Goal: Find specific page/section: Find specific page/section

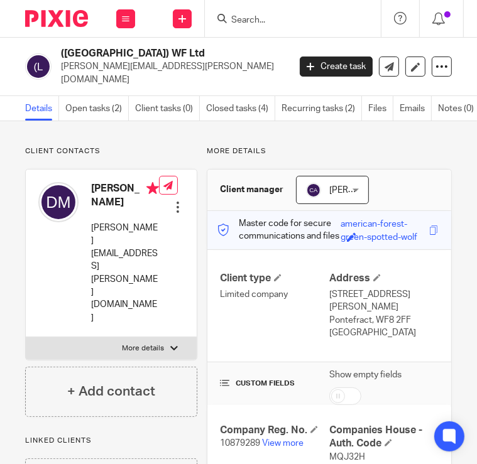
click at [329, 27] on div at bounding box center [293, 18] width 176 height 37
click at [322, 24] on input "Search" at bounding box center [286, 20] width 113 height 11
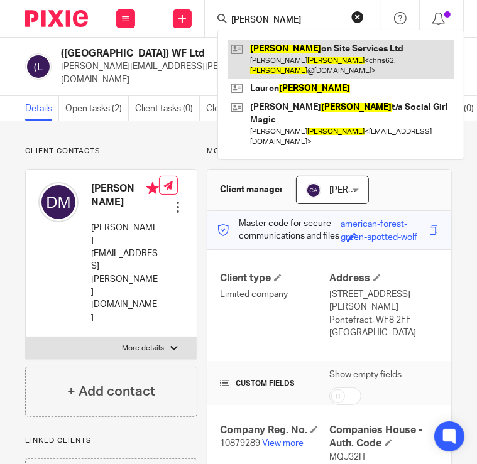
type input "simpson"
click at [323, 58] on link at bounding box center [340, 59] width 227 height 39
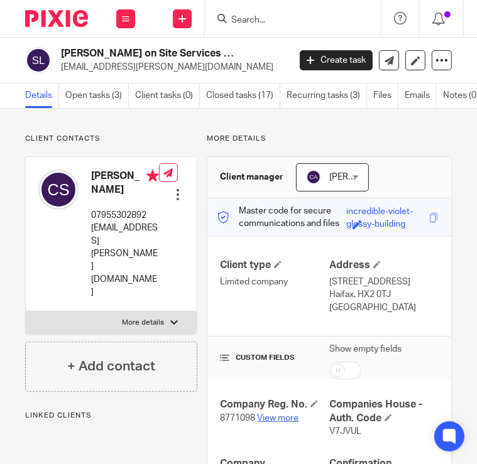
click at [271, 415] on link "View more" at bounding box center [277, 418] width 41 height 9
click at [266, 416] on link "View more" at bounding box center [277, 418] width 41 height 9
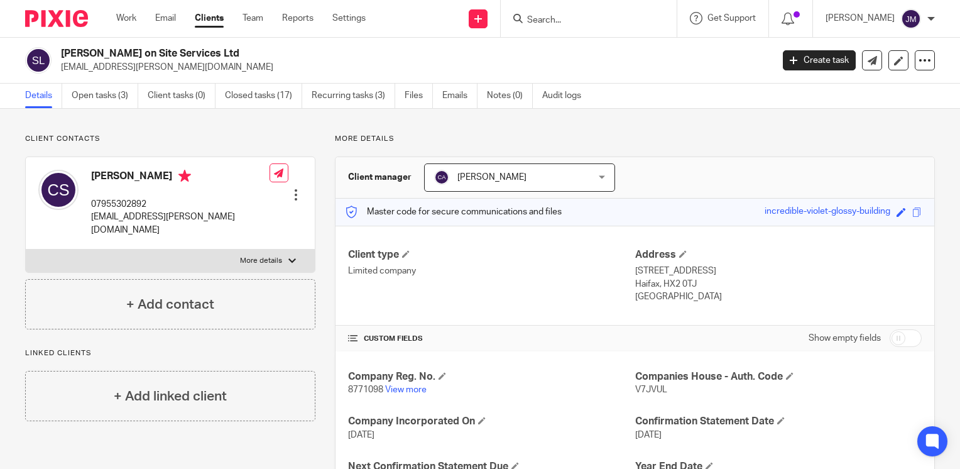
click at [206, 137] on p "Client contacts" at bounding box center [170, 139] width 290 height 10
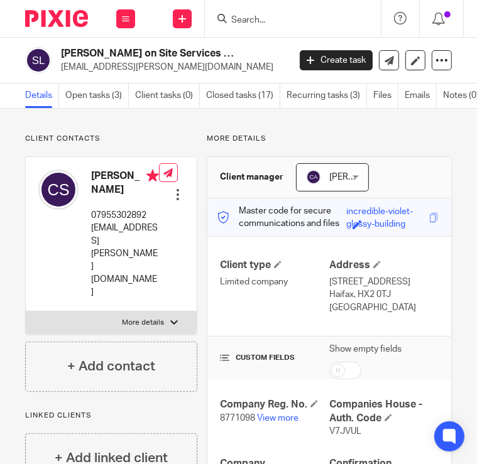
click at [273, 17] on input "Search" at bounding box center [286, 20] width 113 height 11
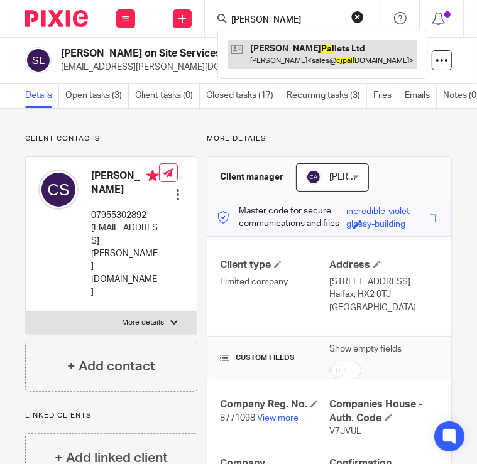
type input "[PERSON_NAME]"
click at [286, 65] on link at bounding box center [322, 54] width 190 height 29
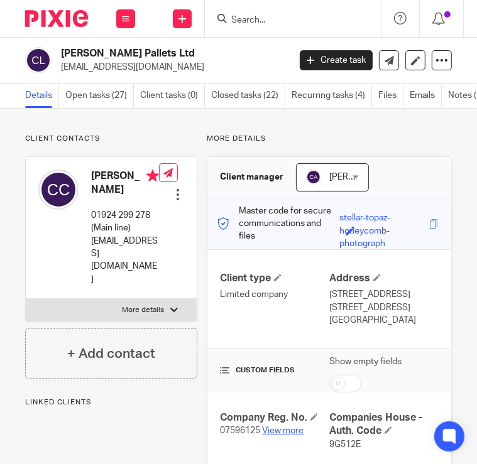
click at [279, 429] on link "View more" at bounding box center [282, 431] width 41 height 9
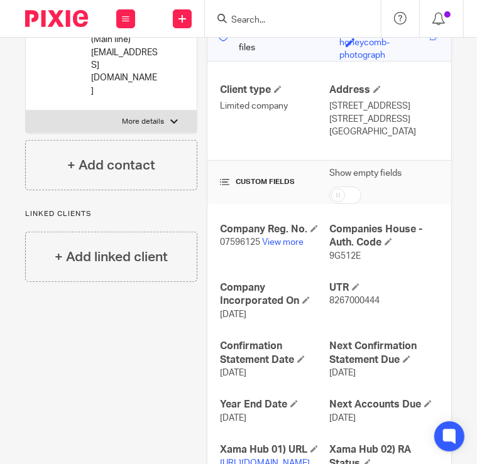
click at [332, 253] on span "9G512E" at bounding box center [344, 256] width 31 height 9
copy span "9G512E"
